Goal: Task Accomplishment & Management: Manage account settings

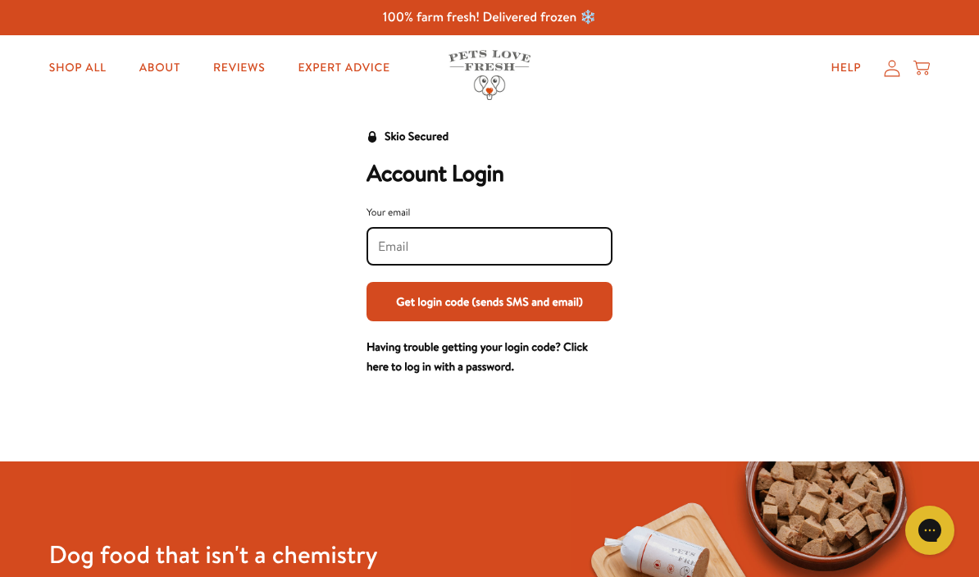
click at [417, 251] on input "Your email" at bounding box center [489, 247] width 223 height 18
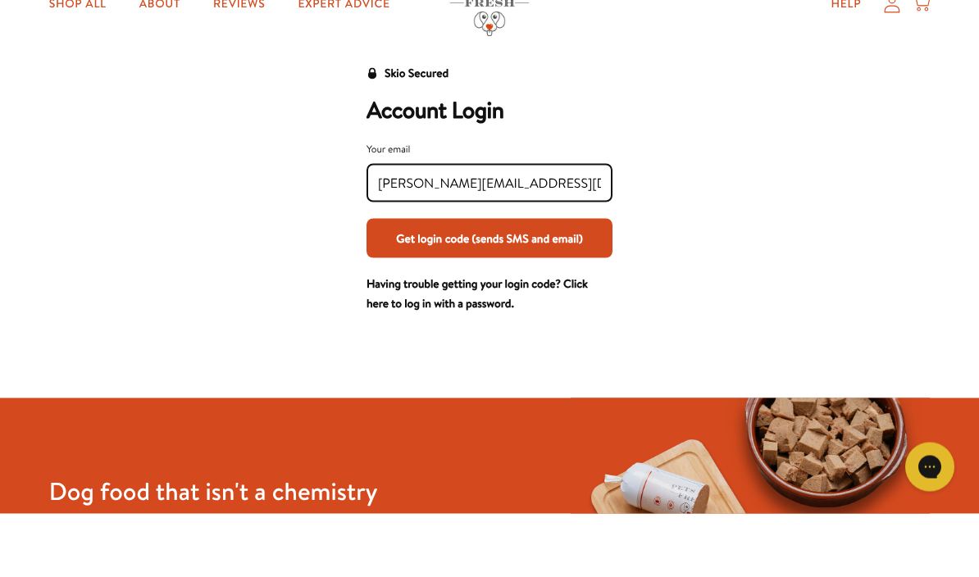
type input "Ann@evergreen.gs"
click at [520, 282] on button "Get login code (sends SMS and email)" at bounding box center [489, 301] width 246 height 39
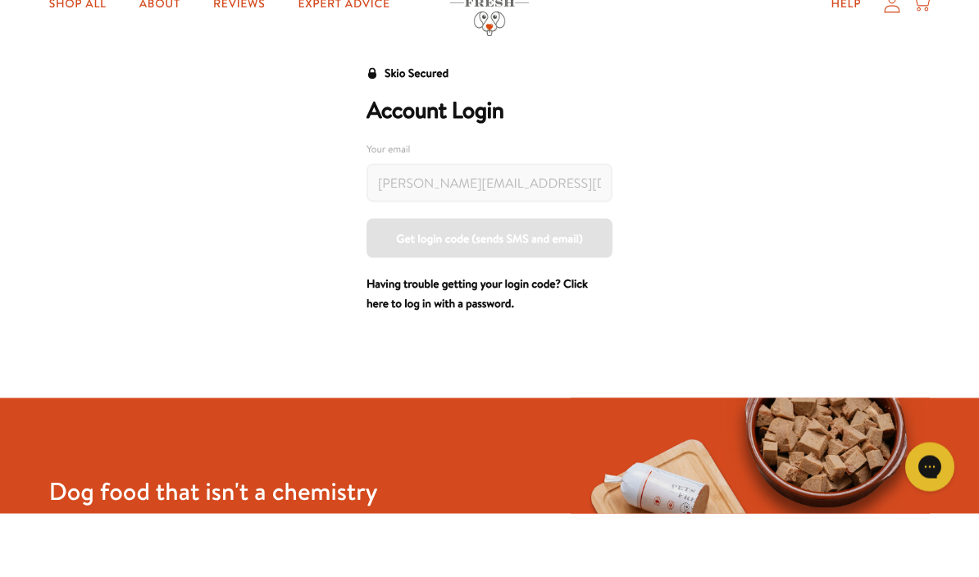
scroll to position [64, 0]
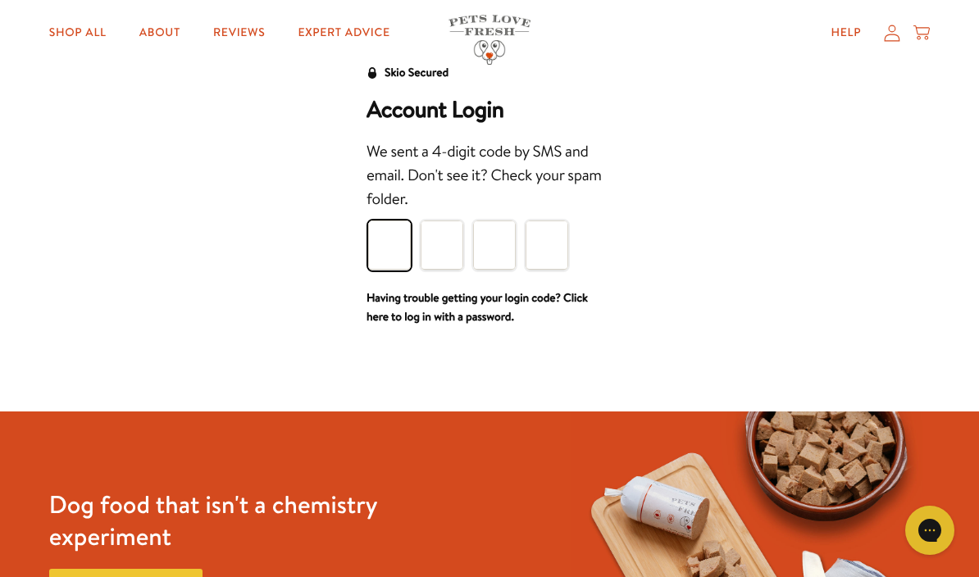
click at [404, 252] on input "Please enter your pin code" at bounding box center [389, 244] width 43 height 49
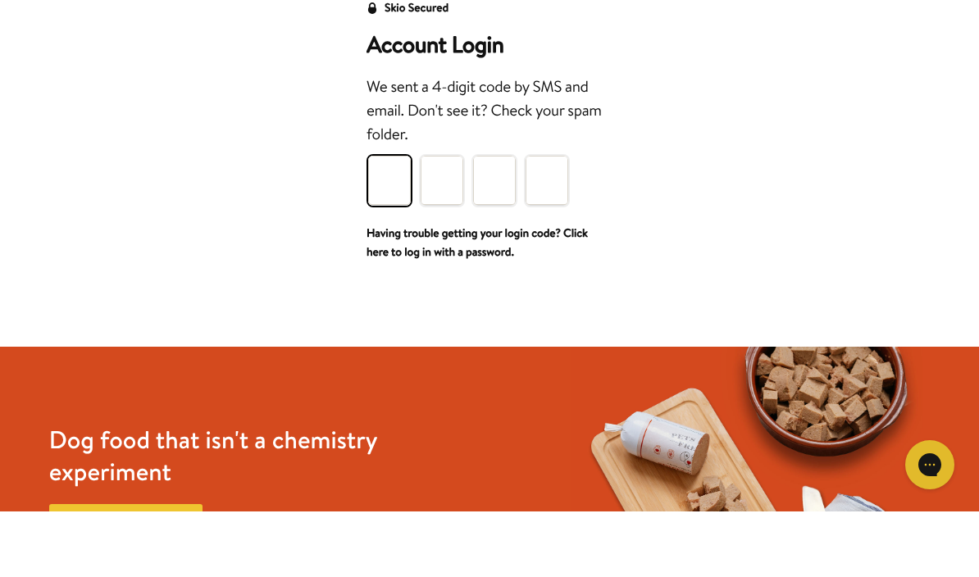
type input "8"
type input "7"
type input "9"
type input "7"
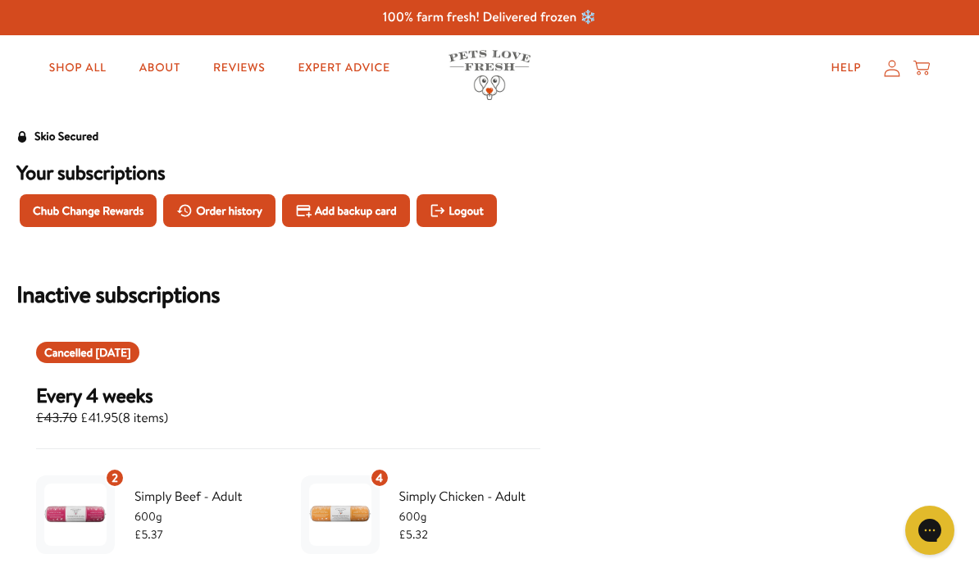
click at [571, 7] on div "100% farm fresh! Delivered frozen ❄️" at bounding box center [489, 17] width 979 height 35
click at [887, 72] on icon at bounding box center [892, 68] width 16 height 17
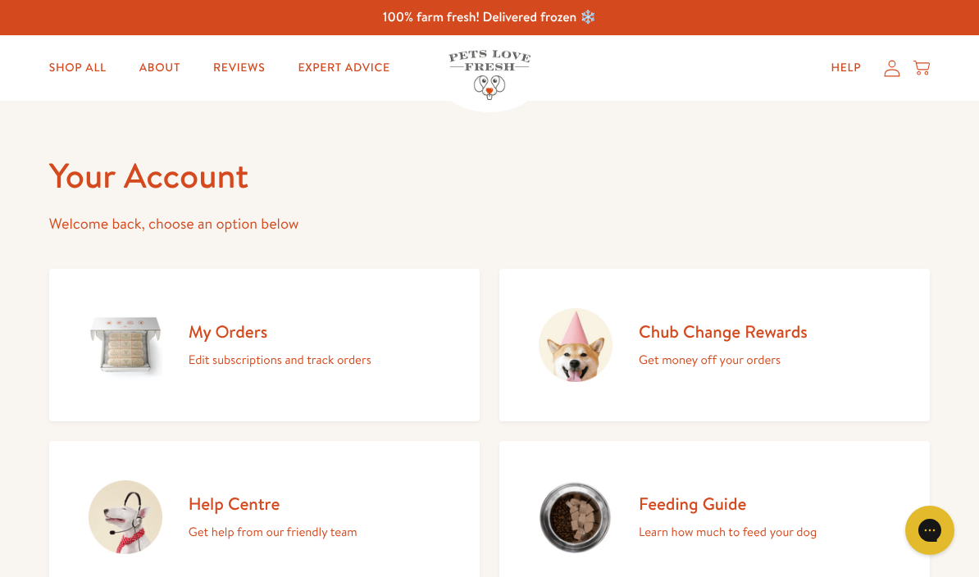
click at [889, 70] on icon at bounding box center [892, 68] width 16 height 17
click at [857, 73] on link "Help" at bounding box center [846, 68] width 57 height 33
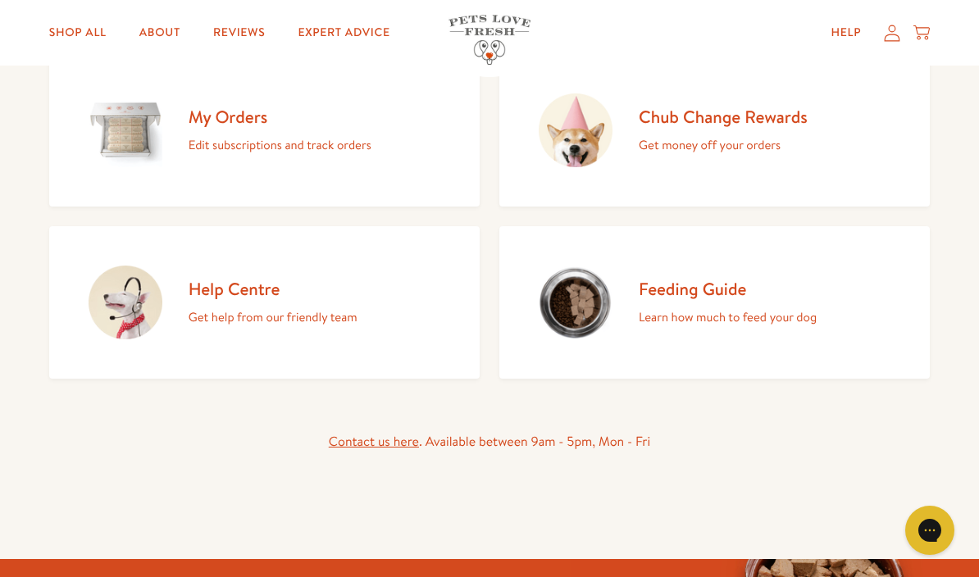
scroll to position [184, 0]
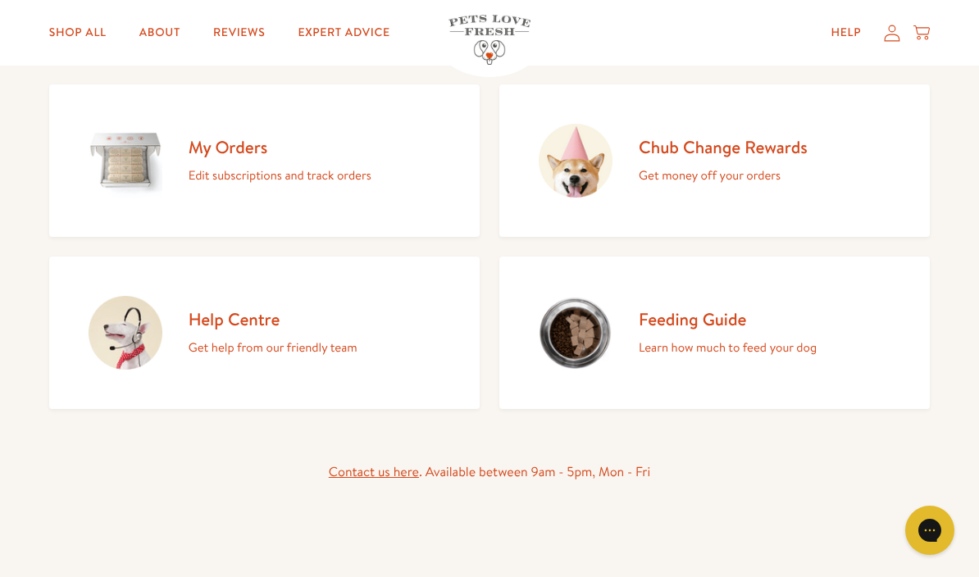
click at [387, 193] on link "My Orders Edit subscriptions and track orders" at bounding box center [264, 160] width 430 height 152
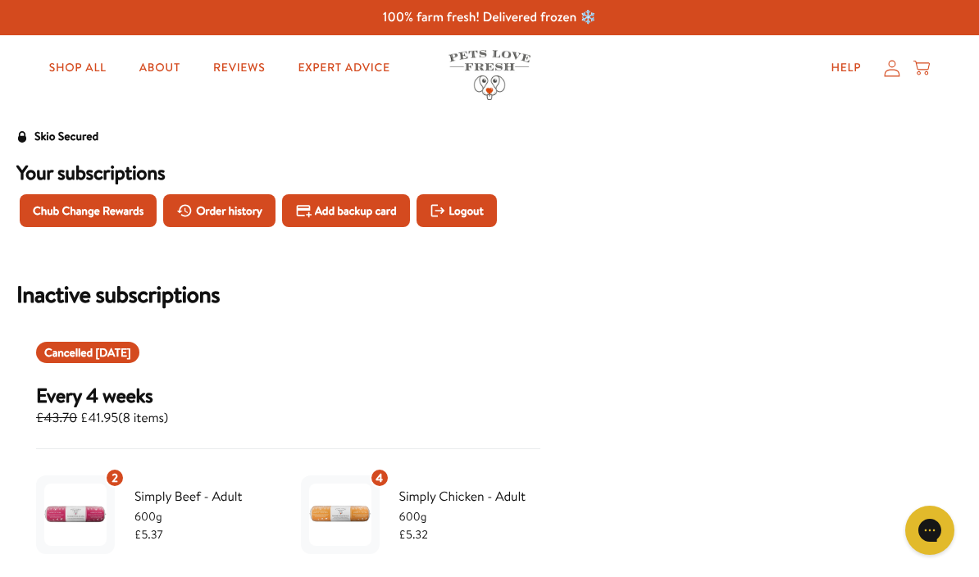
click at [477, 210] on span "Logout" at bounding box center [465, 211] width 34 height 18
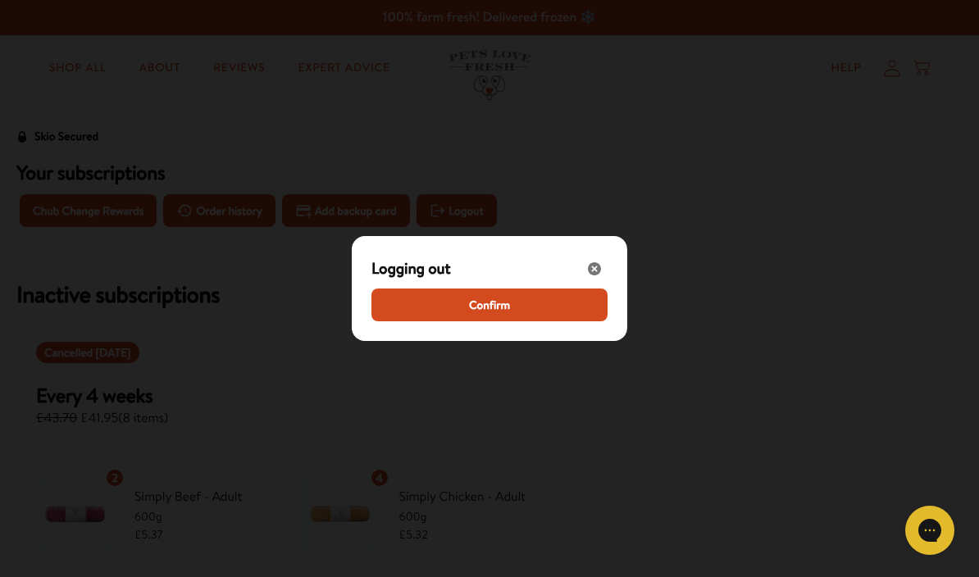
click at [499, 304] on span "Confirm" at bounding box center [489, 305] width 41 height 18
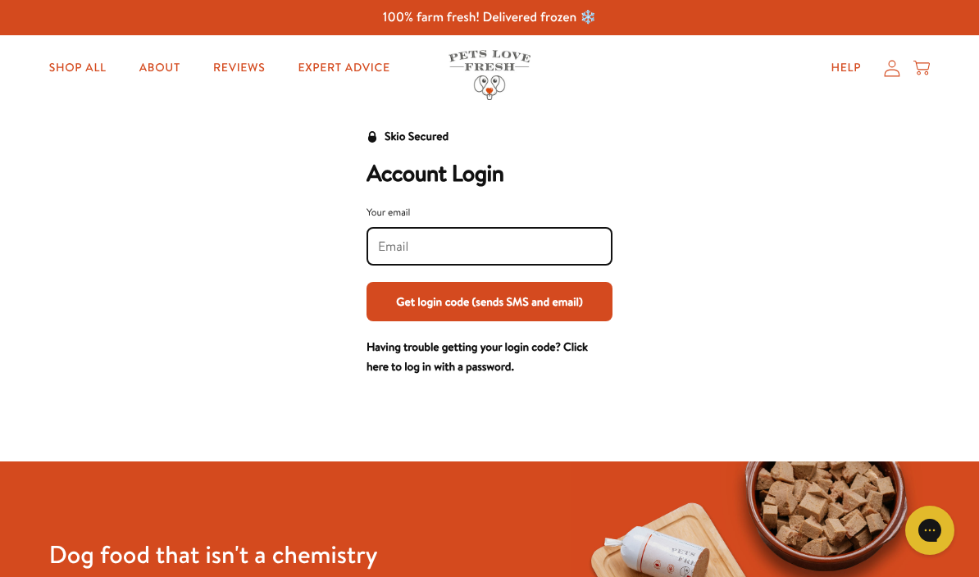
click at [457, 238] on input "Your email" at bounding box center [489, 247] width 223 height 18
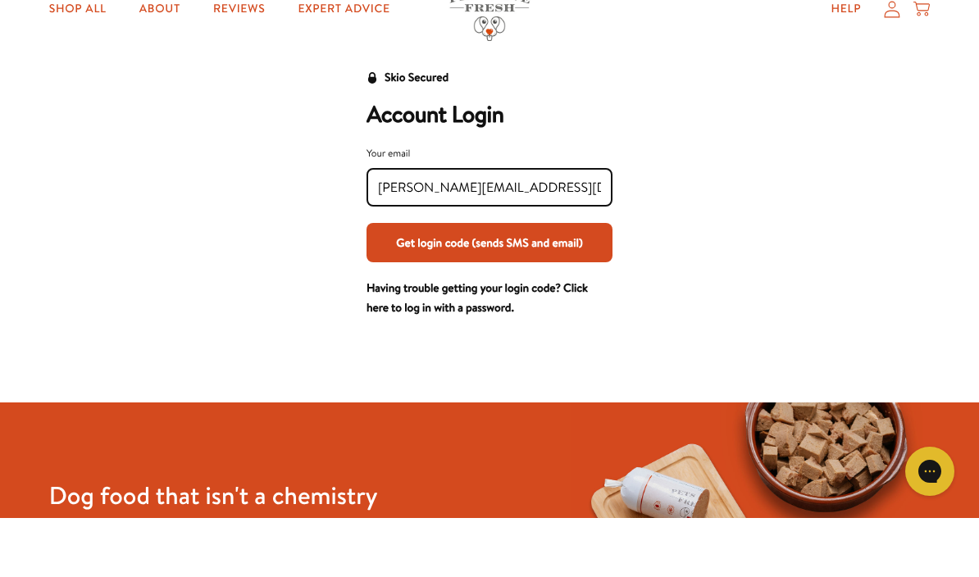
type input "[PERSON_NAME][EMAIL_ADDRESS][DOMAIN_NAME]"
click at [488, 282] on button "Get login code (sends SMS and email)" at bounding box center [489, 301] width 246 height 39
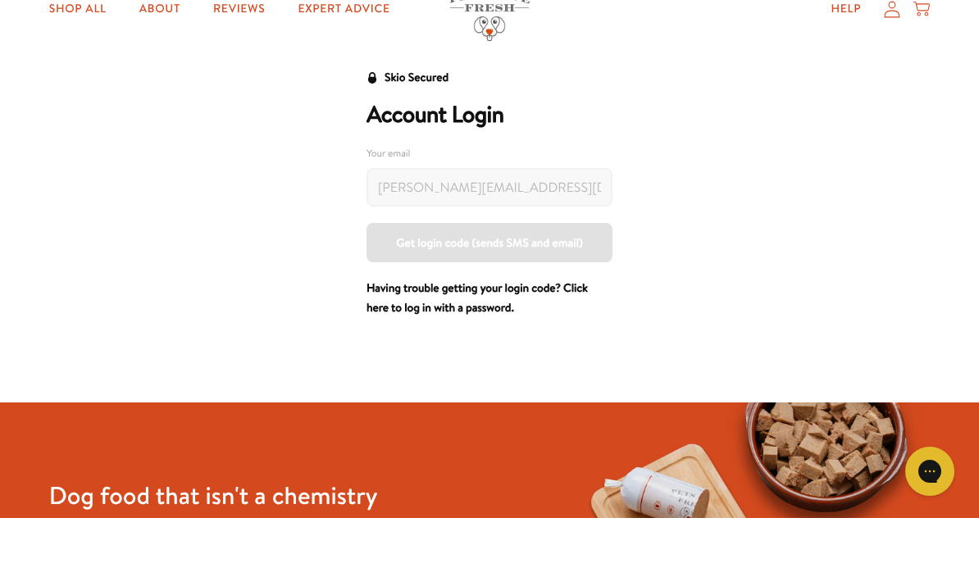
scroll to position [59, 0]
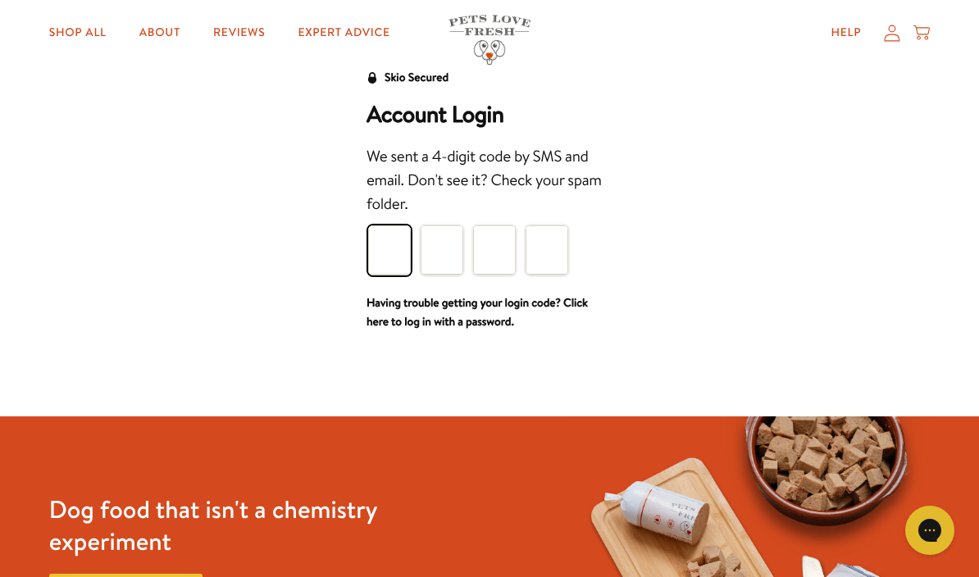
click at [399, 246] on input "Please enter your pin code" at bounding box center [389, 249] width 43 height 49
type input "7"
type input "0"
type input "7"
type input "8"
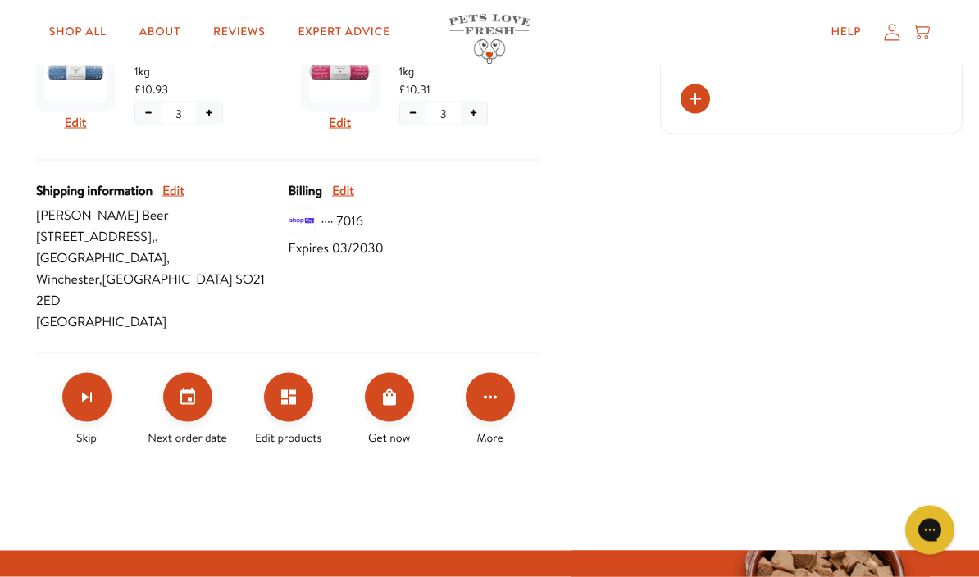
scroll to position [685, 0]
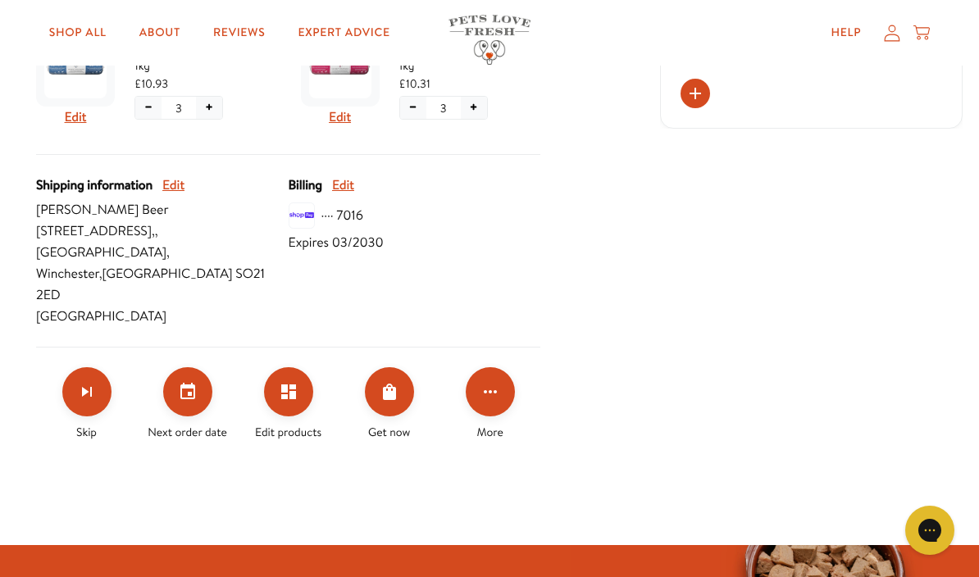
click at [292, 384] on icon "Edit products" at bounding box center [288, 391] width 15 height 15
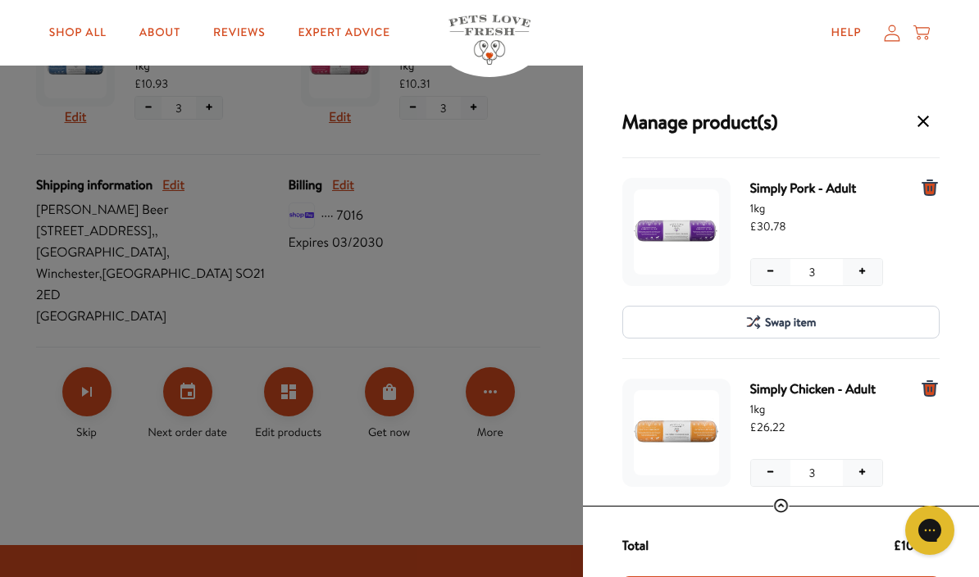
click at [774, 274] on button "−" at bounding box center [770, 272] width 39 height 26
click at [770, 473] on button "−" at bounding box center [770, 473] width 39 height 26
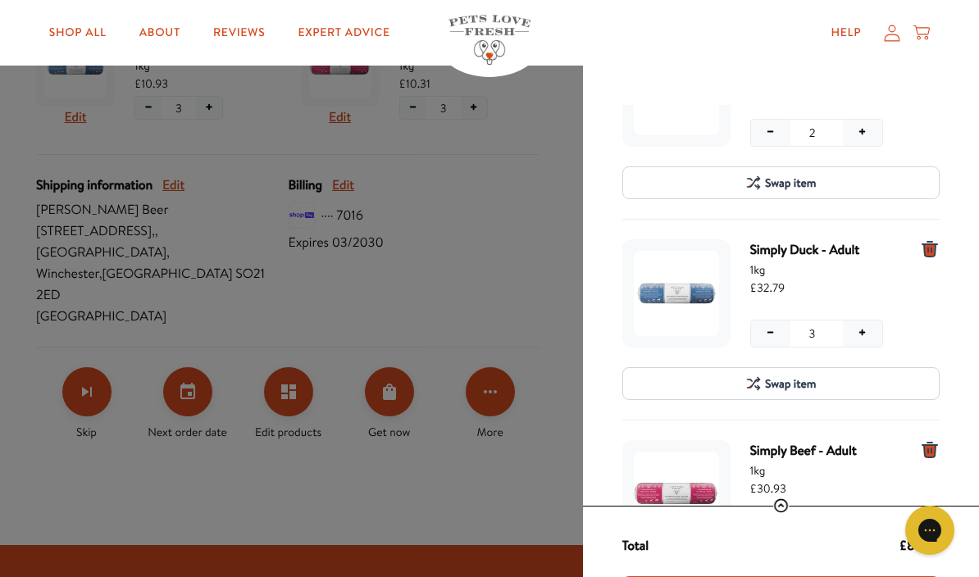
scroll to position [345, 0]
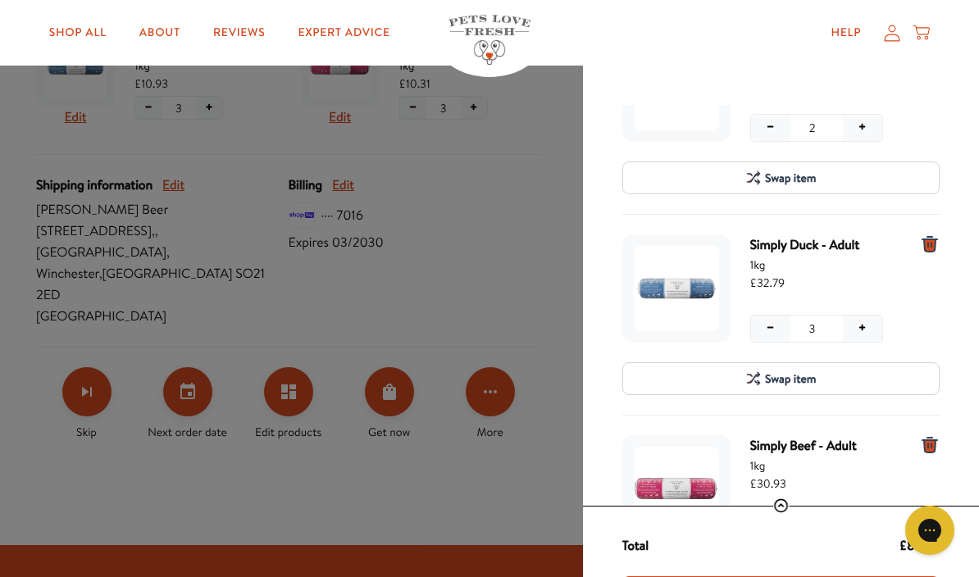
click at [777, 330] on button "−" at bounding box center [770, 329] width 39 height 26
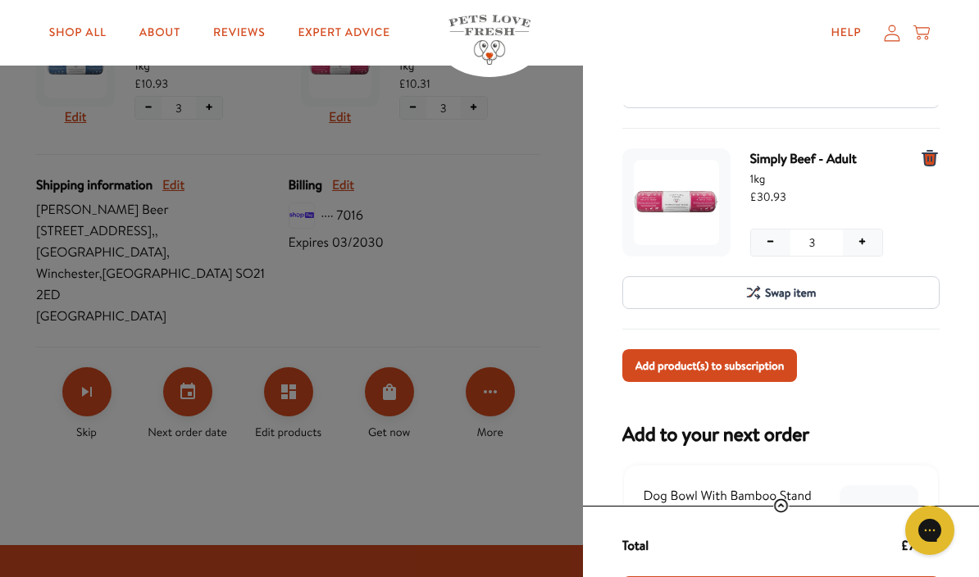
scroll to position [643, 0]
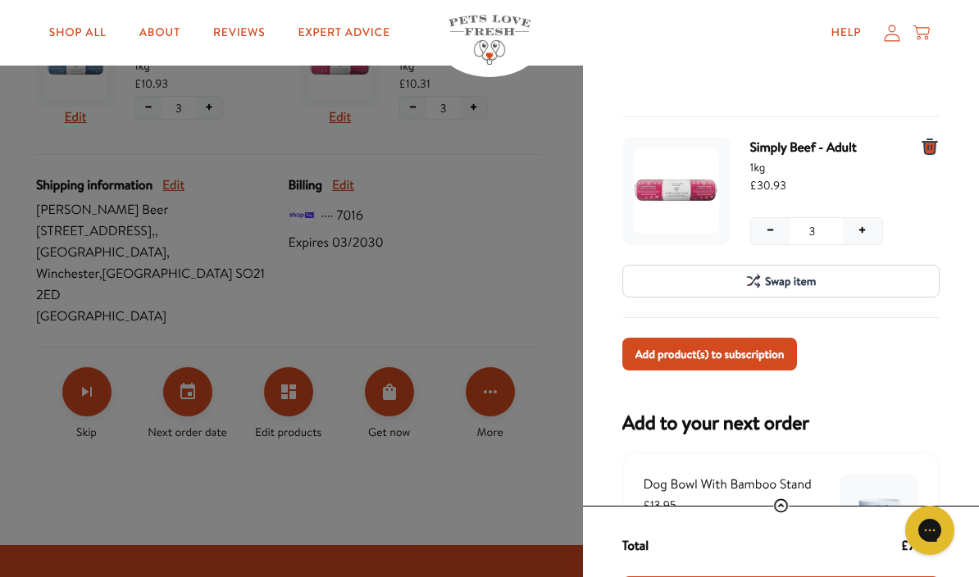
click at [773, 233] on button "−" at bounding box center [770, 231] width 39 height 26
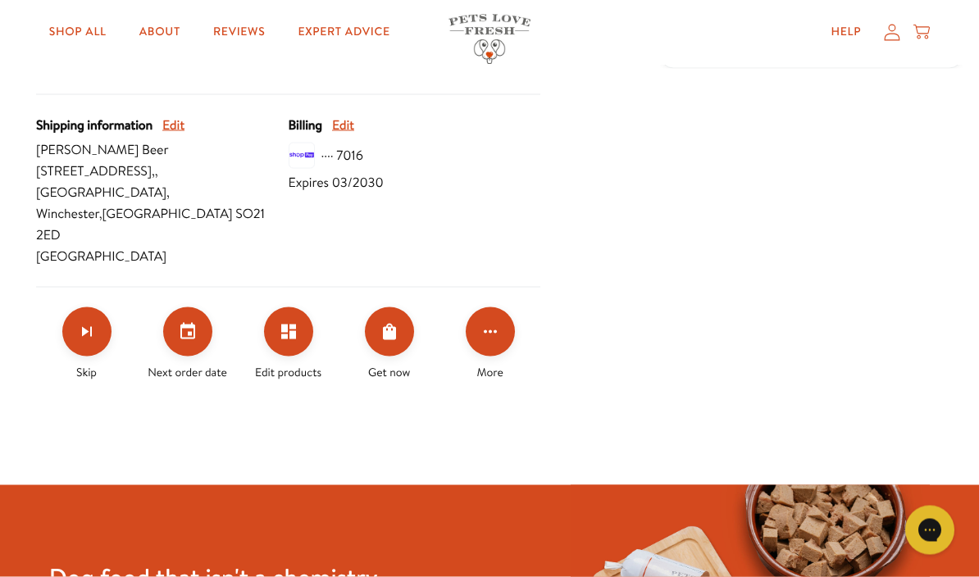
scroll to position [746, 0]
click at [199, 307] on button "Set your next order date" at bounding box center [187, 331] width 49 height 49
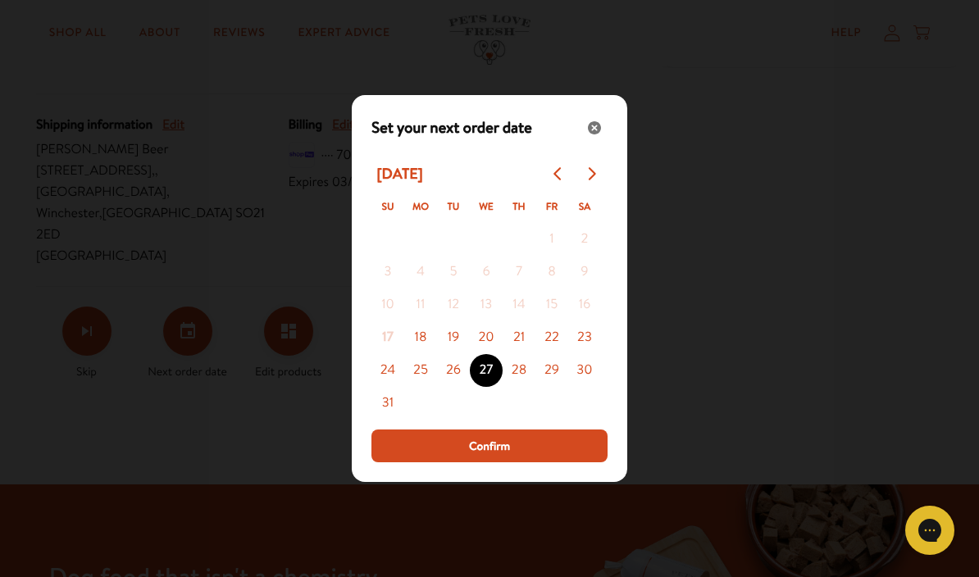
click at [557, 165] on button "Go to previous month" at bounding box center [558, 173] width 33 height 33
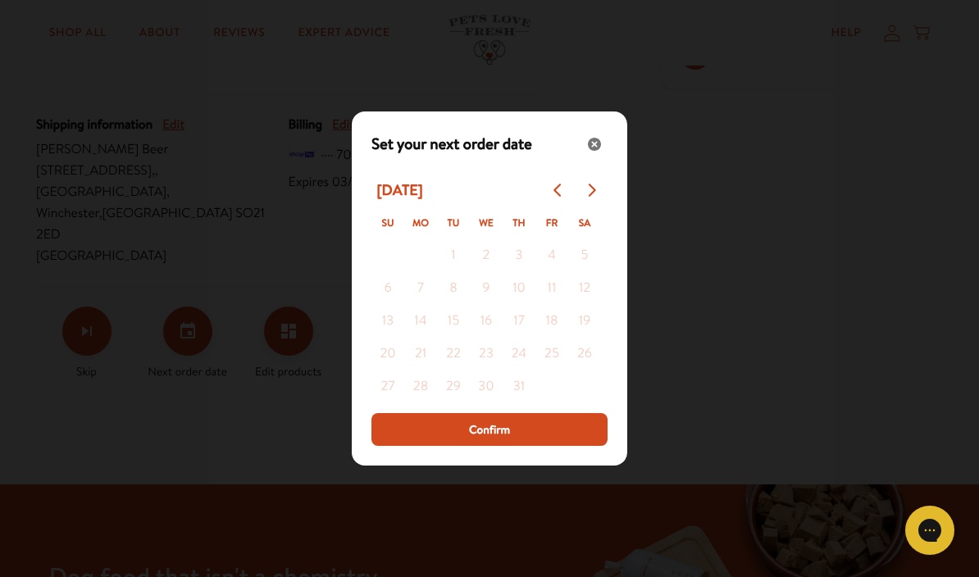
click at [817, 291] on div "Modal" at bounding box center [489, 288] width 979 height 577
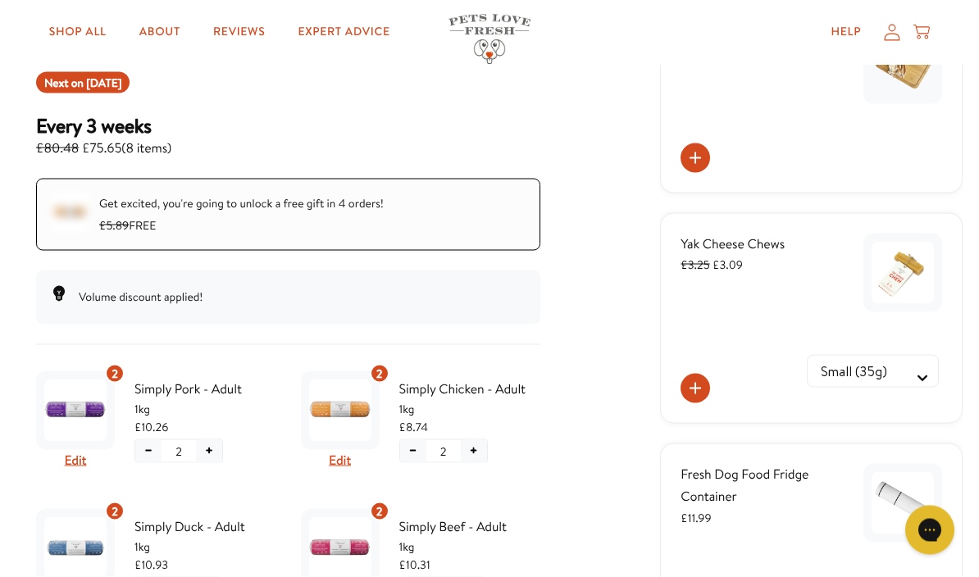
scroll to position [205, 0]
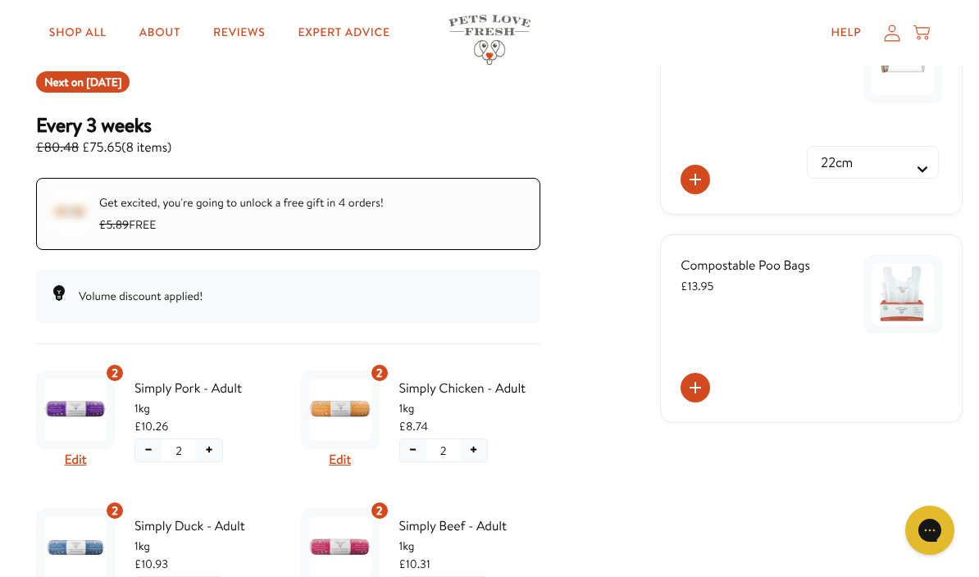
click at [107, 85] on span "[DATE]" at bounding box center [103, 82] width 35 height 16
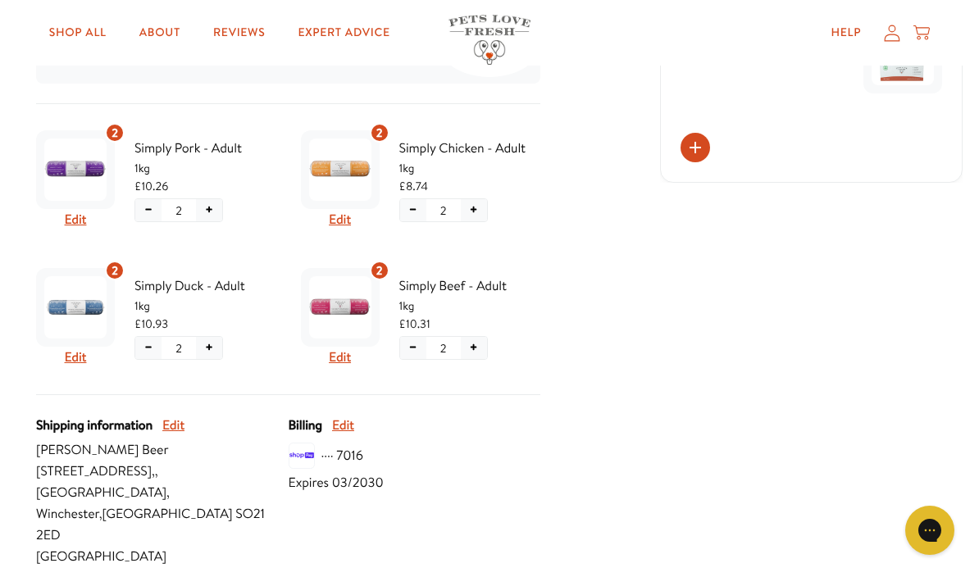
scroll to position [577, 0]
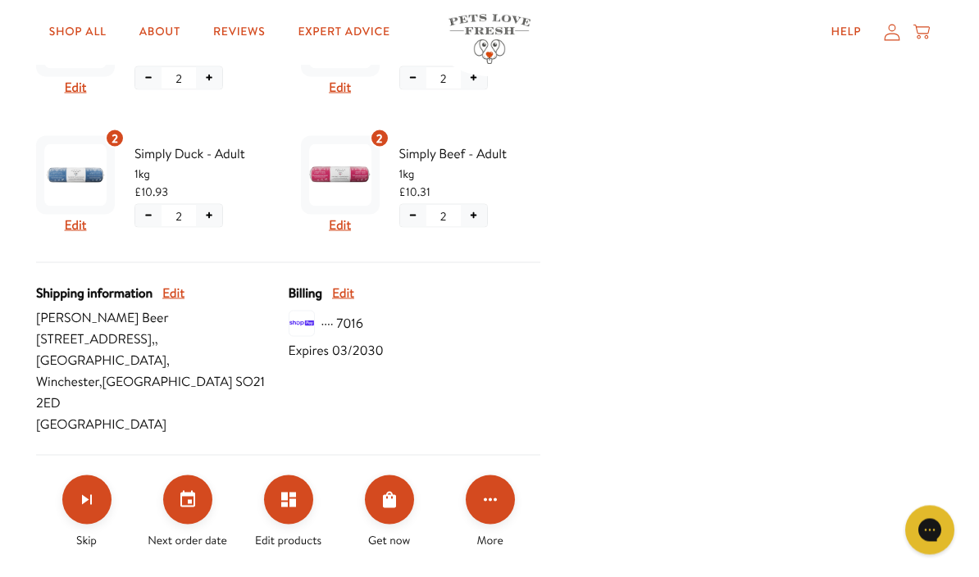
click at [191, 475] on button "Set your next order date" at bounding box center [187, 499] width 49 height 49
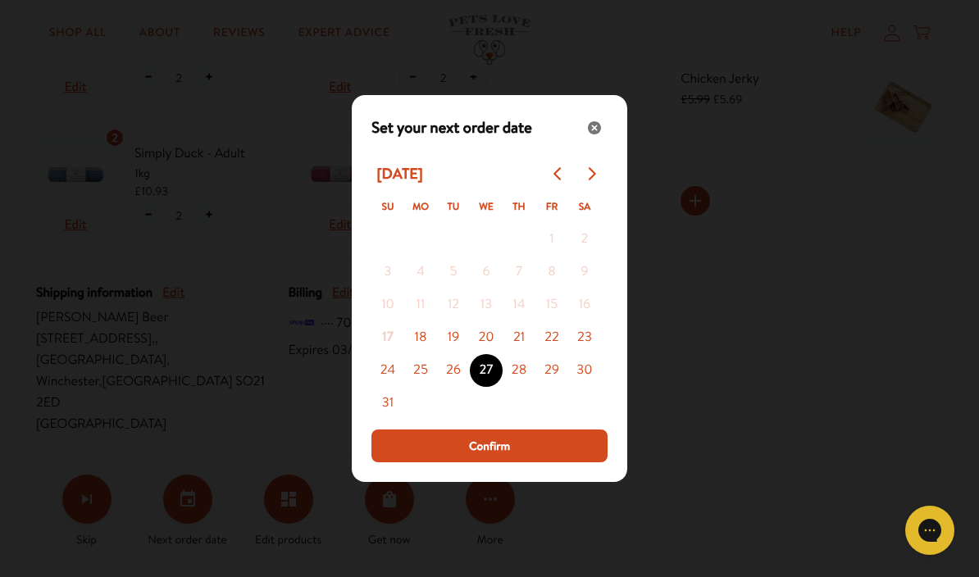
click at [558, 180] on icon "Go to previous month" at bounding box center [556, 173] width 7 height 13
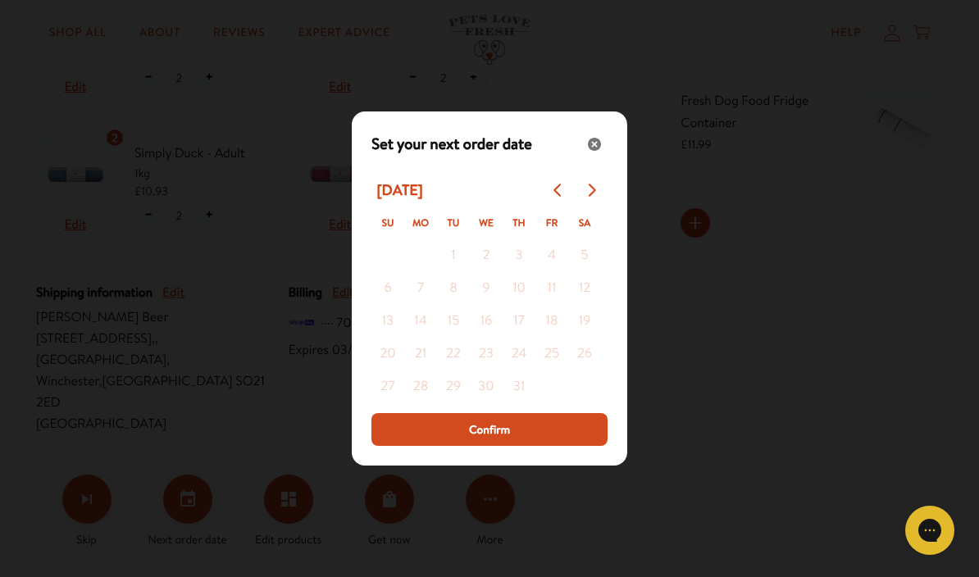
click at [698, 209] on div "Modal" at bounding box center [489, 288] width 979 height 577
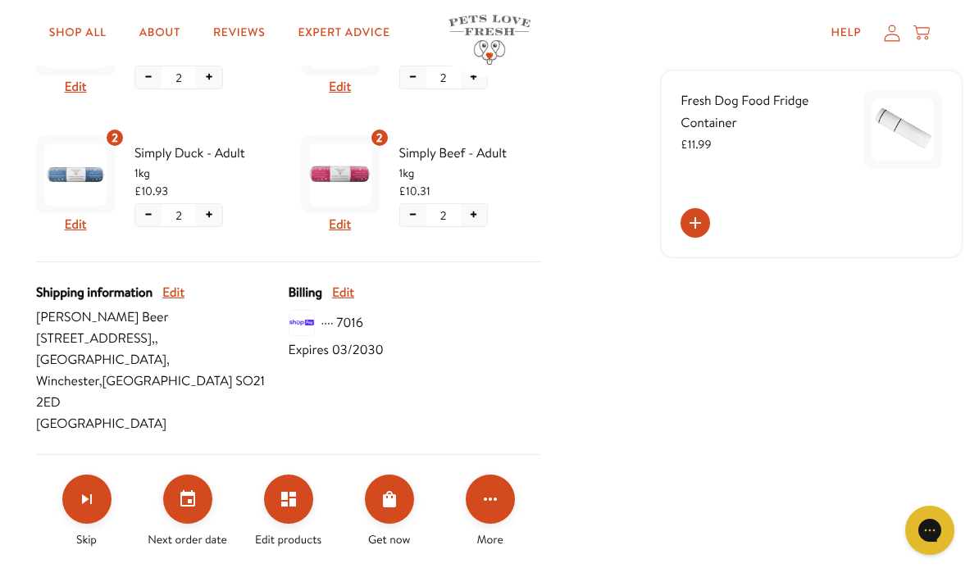
click at [203, 475] on button "Set your next order date" at bounding box center [187, 499] width 49 height 49
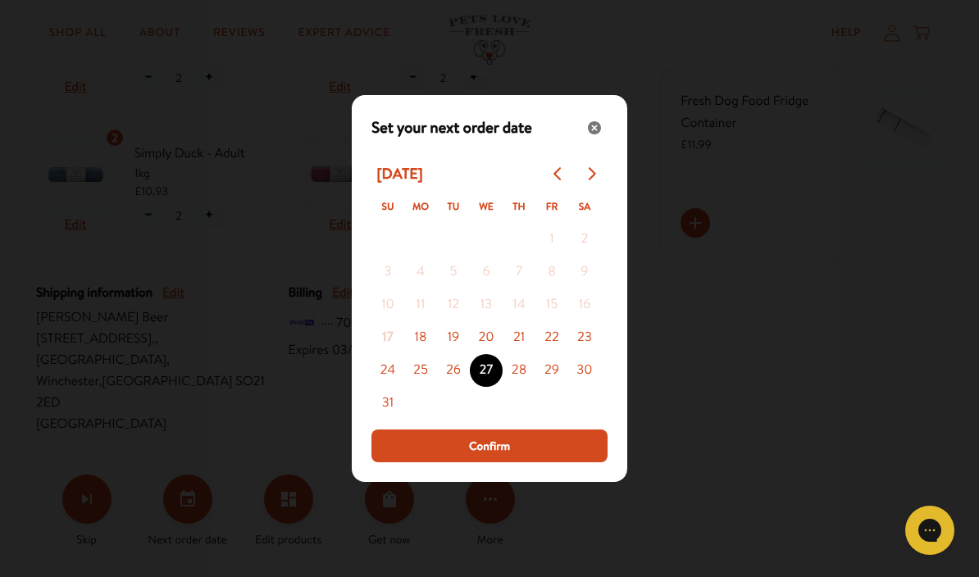
click at [593, 180] on icon "Go to next month" at bounding box center [591, 173] width 7 height 13
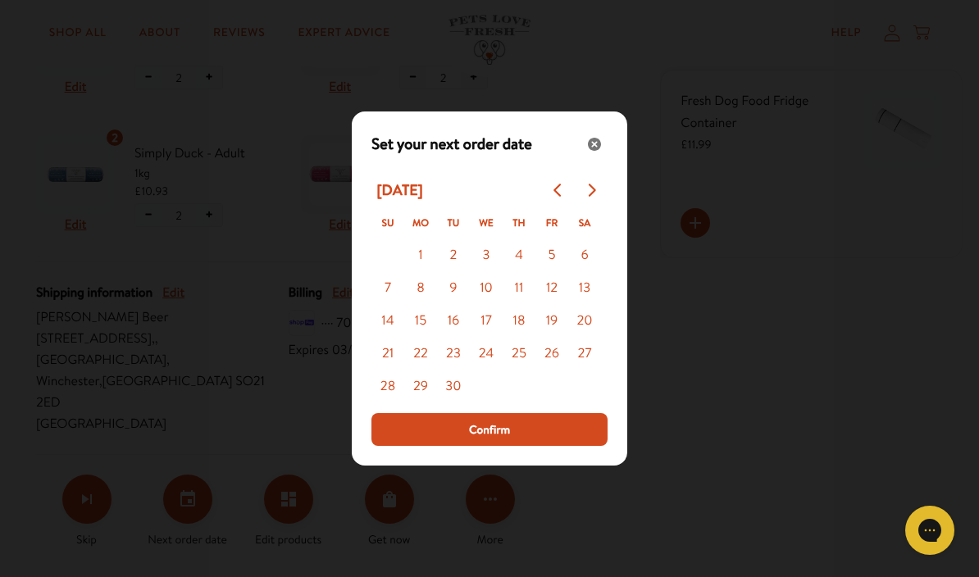
click at [558, 197] on icon "Go to previous month" at bounding box center [558, 190] width 13 height 13
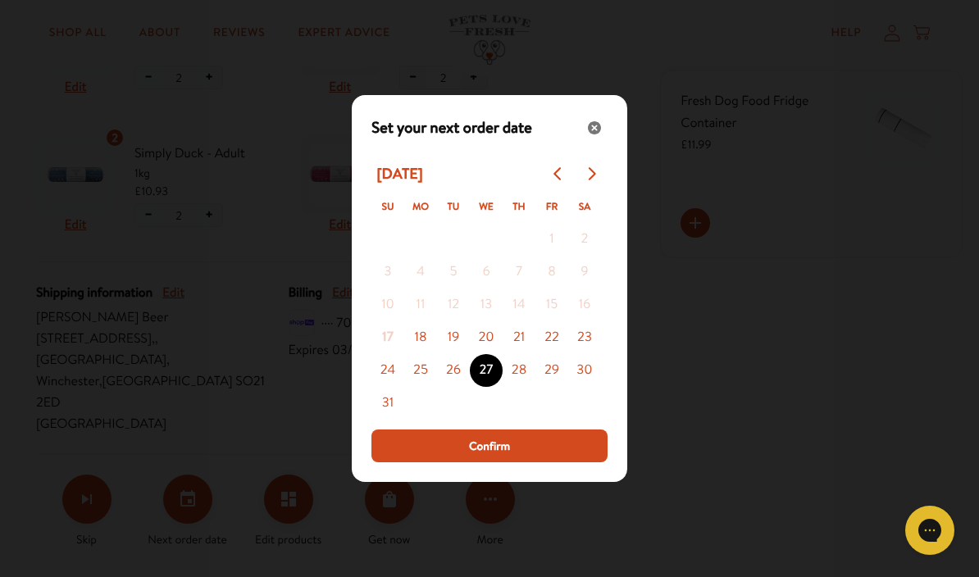
click at [525, 354] on button "21" at bounding box center [518, 337] width 33 height 33
click at [494, 455] on span "Confirm" at bounding box center [489, 446] width 41 height 18
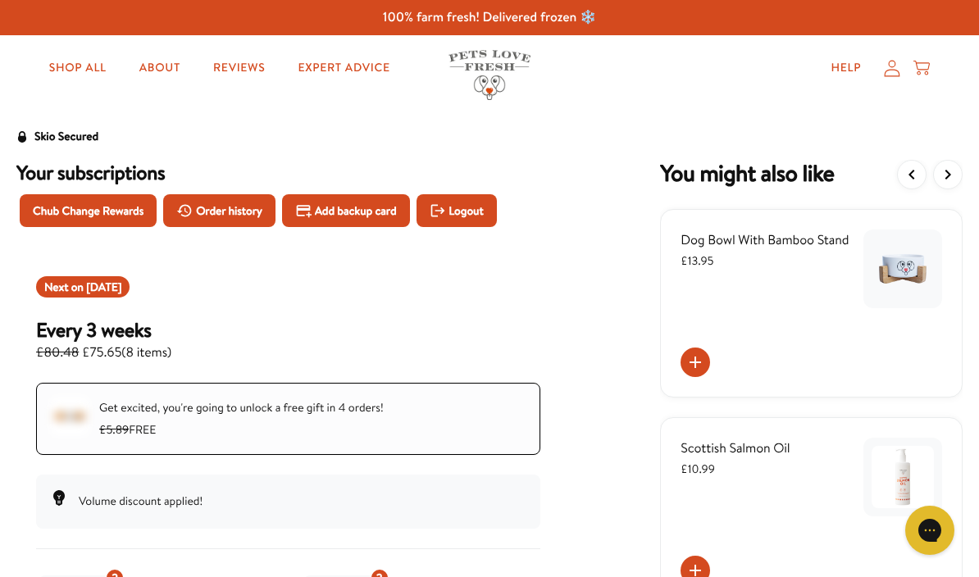
scroll to position [71, 0]
